Goal: Download file/media

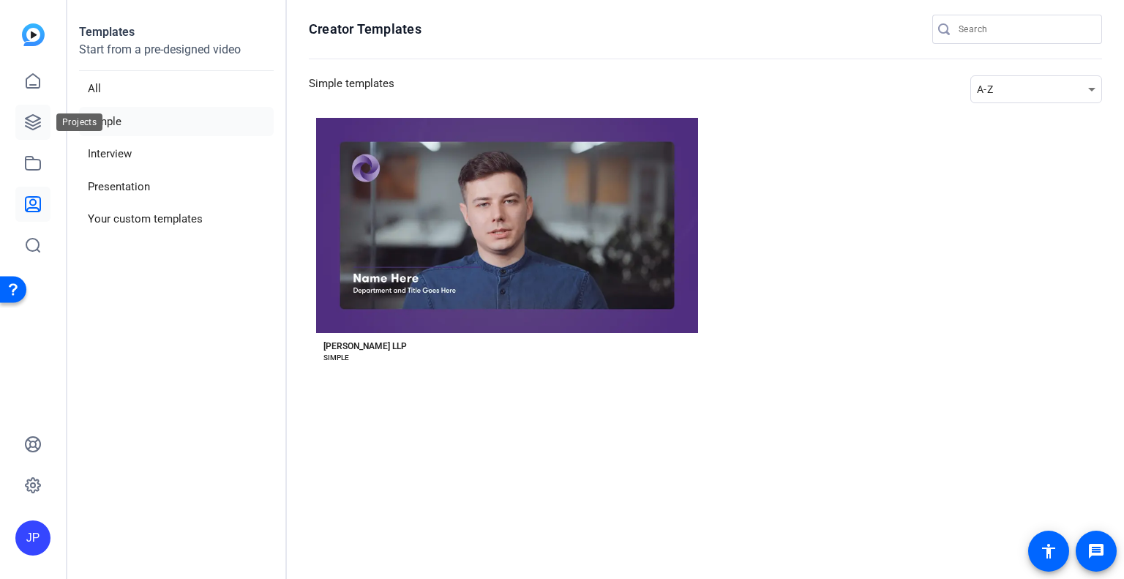
click at [24, 127] on icon at bounding box center [33, 122] width 18 height 18
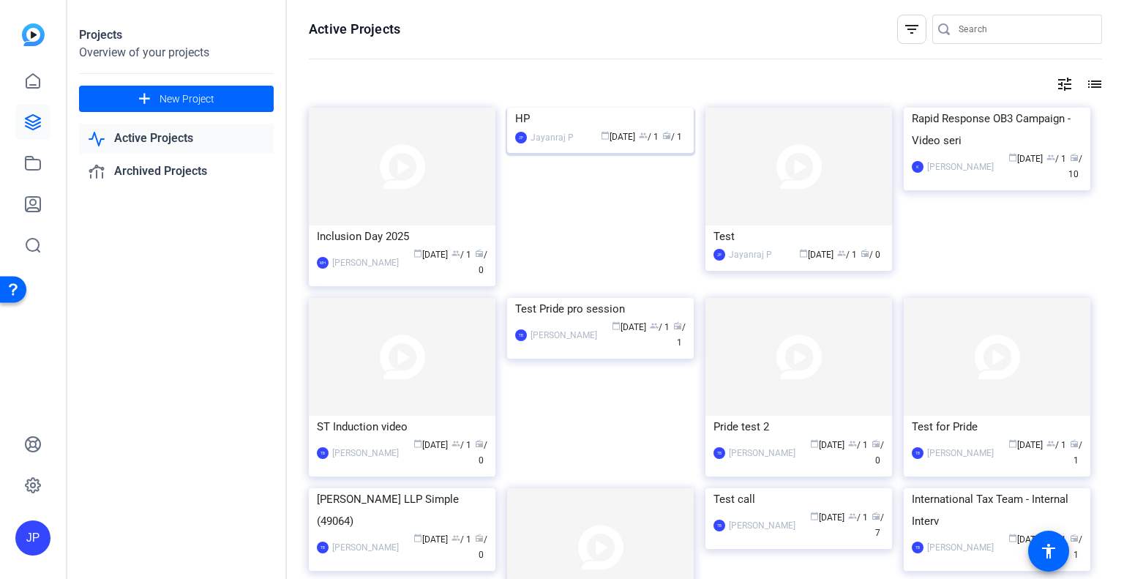
click at [565, 129] on div "HP" at bounding box center [600, 119] width 170 height 22
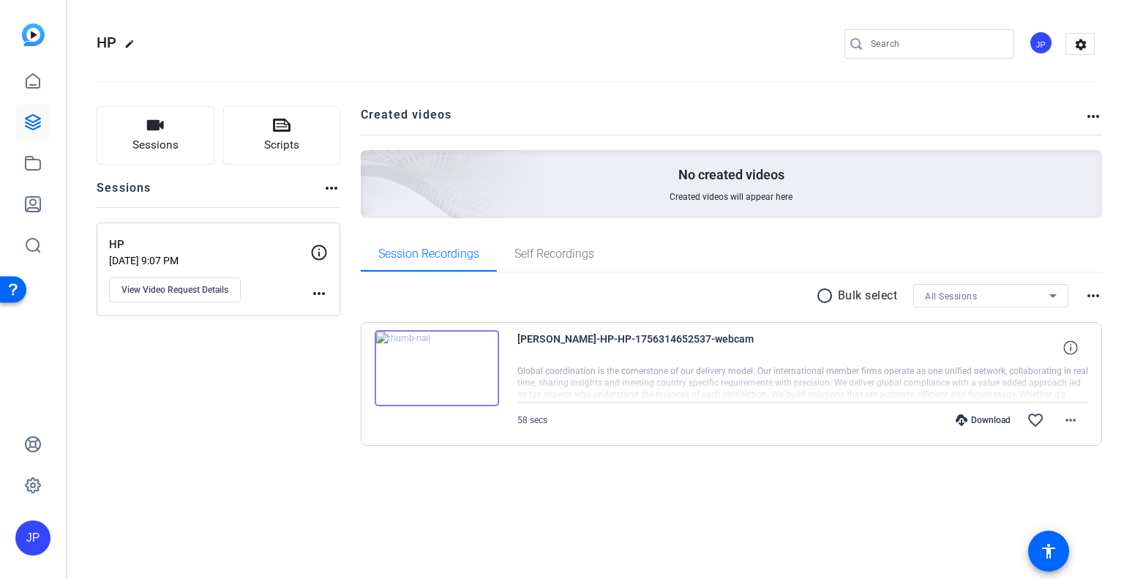
click at [987, 418] on div "Download" at bounding box center [983, 420] width 70 height 12
click at [1070, 421] on mat-icon "more_horiz" at bounding box center [1071, 420] width 18 height 18
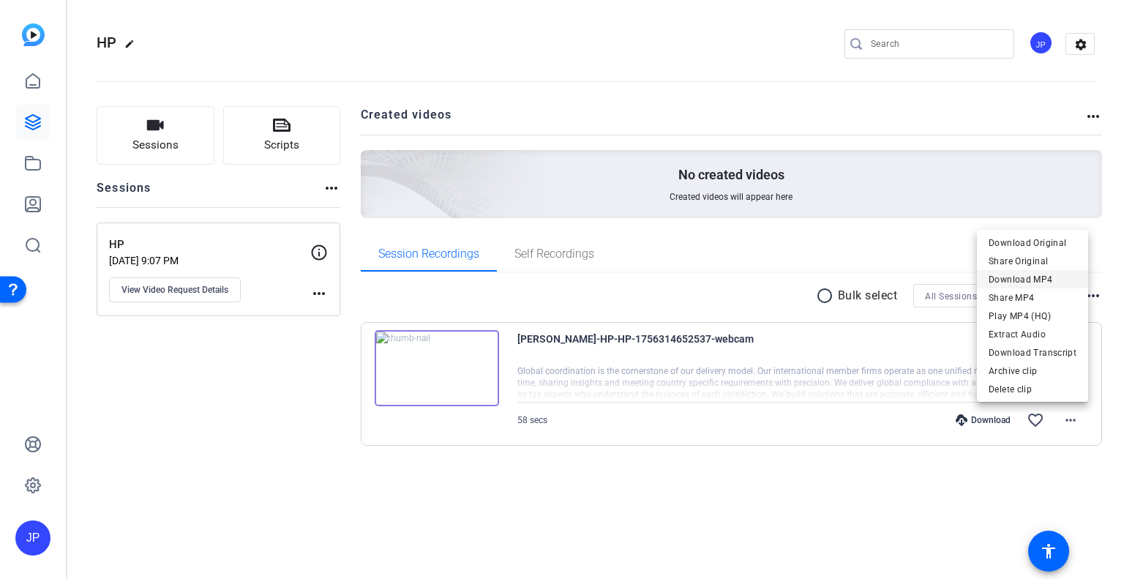
click at [1022, 279] on span "Download MP4" at bounding box center [1032, 280] width 88 height 18
